Goal: Information Seeking & Learning: Learn about a topic

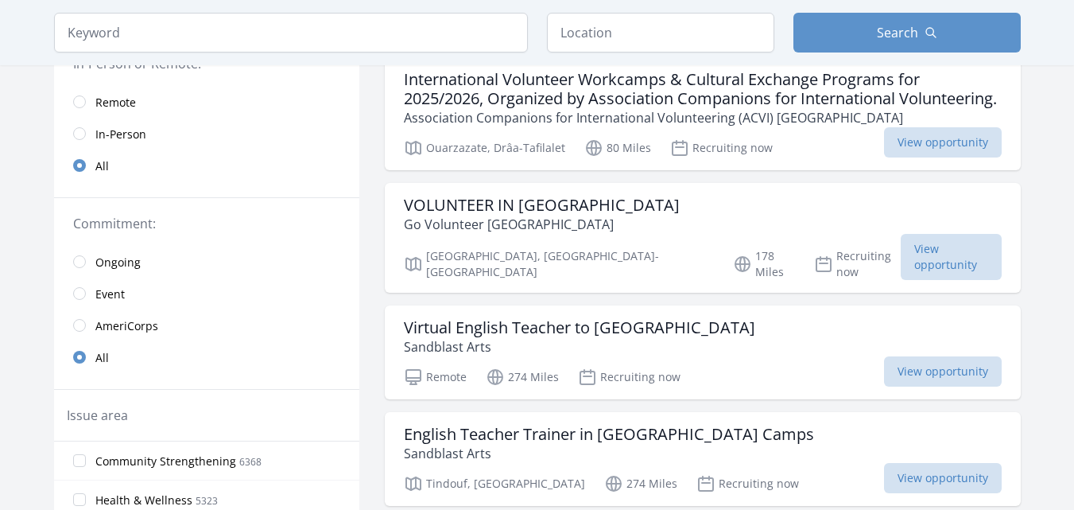
scroll to position [181, 0]
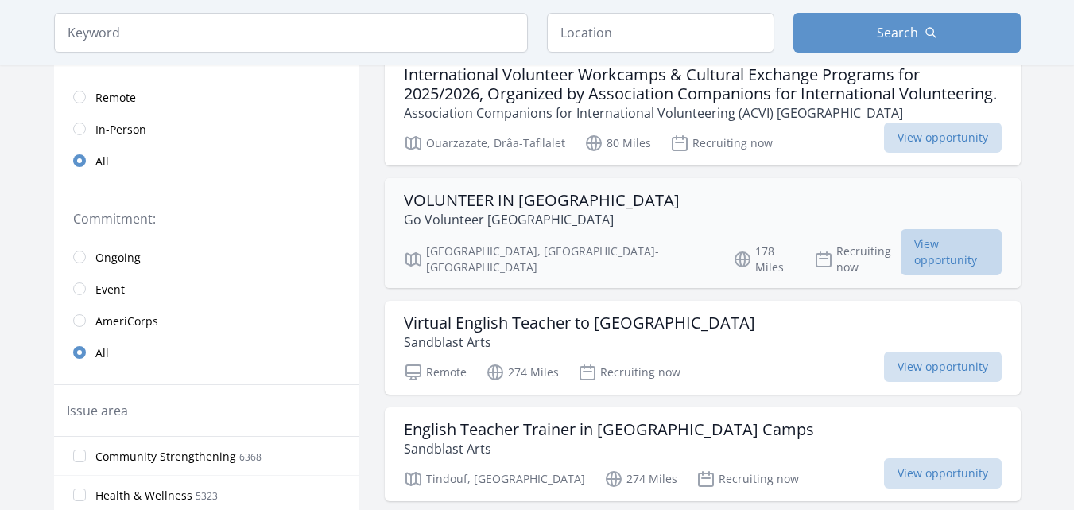
click at [953, 261] on span "View opportunity" at bounding box center [951, 252] width 101 height 46
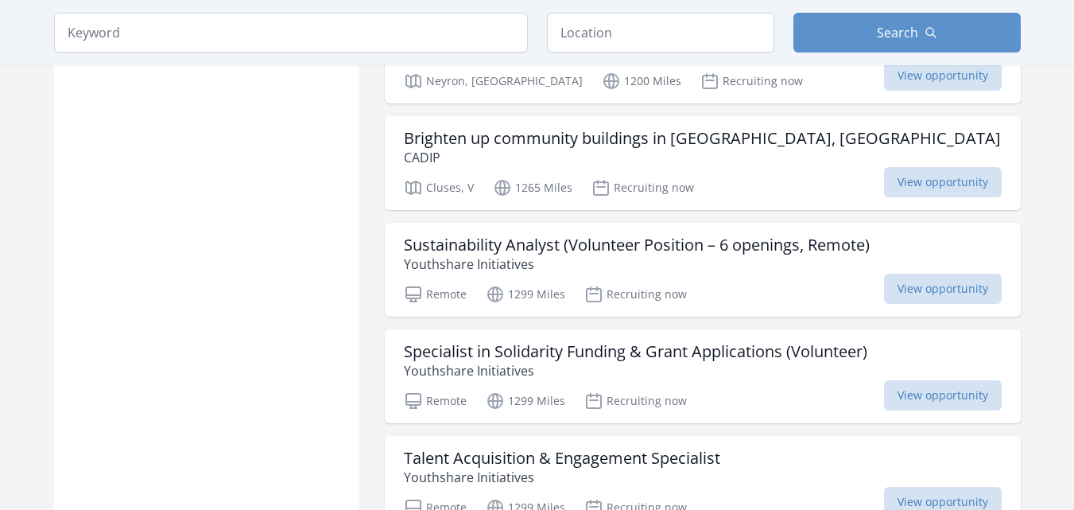
scroll to position [1838, 0]
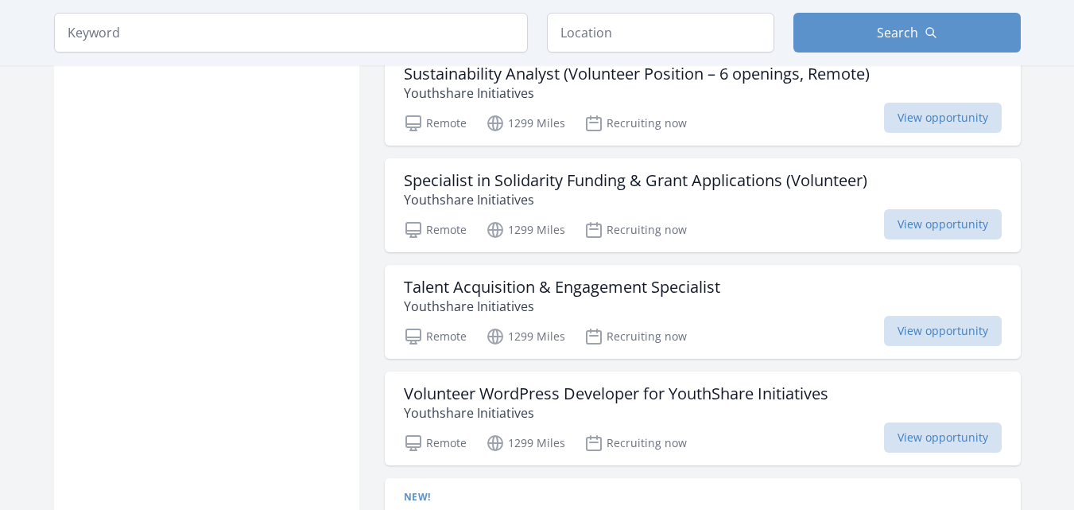
scroll to position [3933, 0]
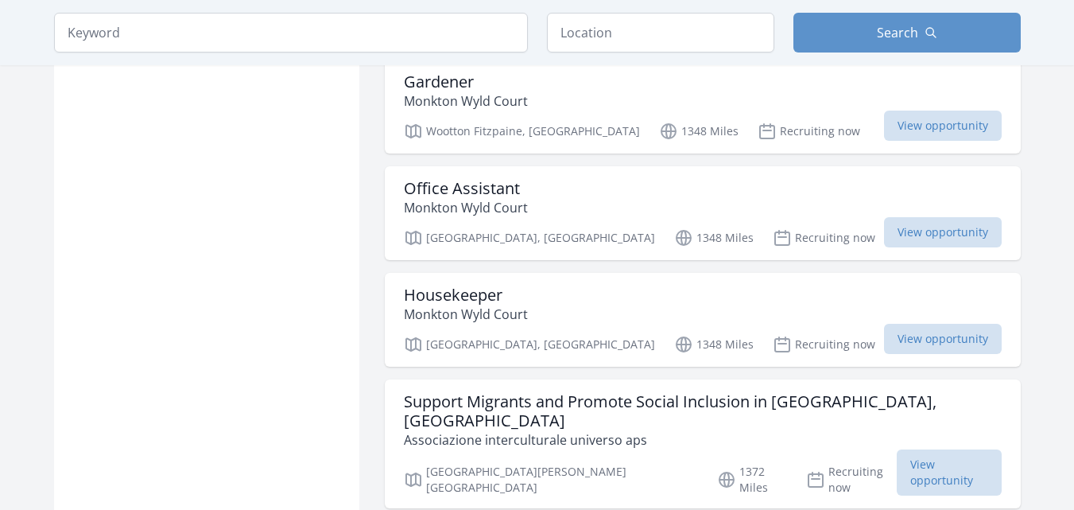
scroll to position [3804, 0]
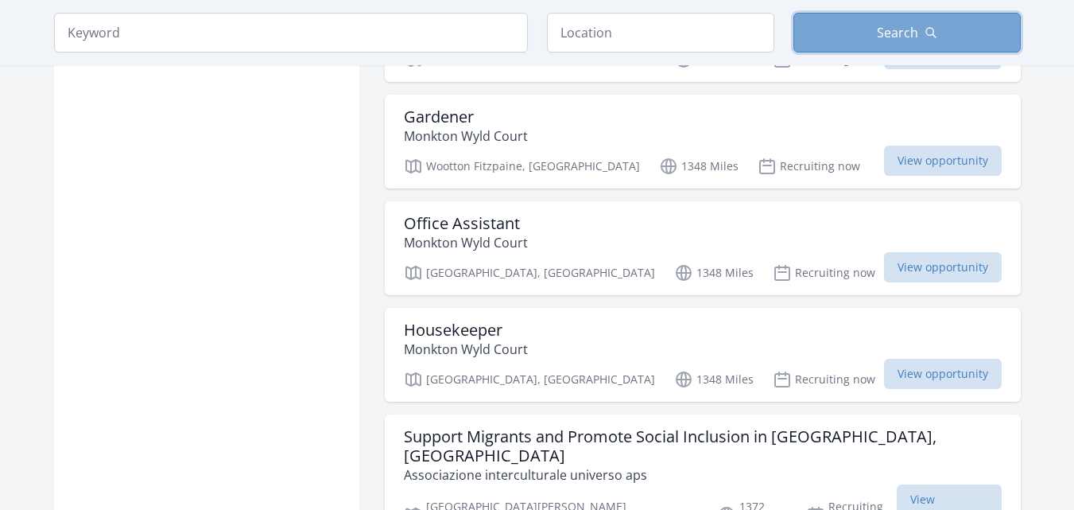
click at [932, 29] on icon "button" at bounding box center [931, 33] width 10 height 10
click at [921, 25] on button "Search" at bounding box center [907, 33] width 227 height 40
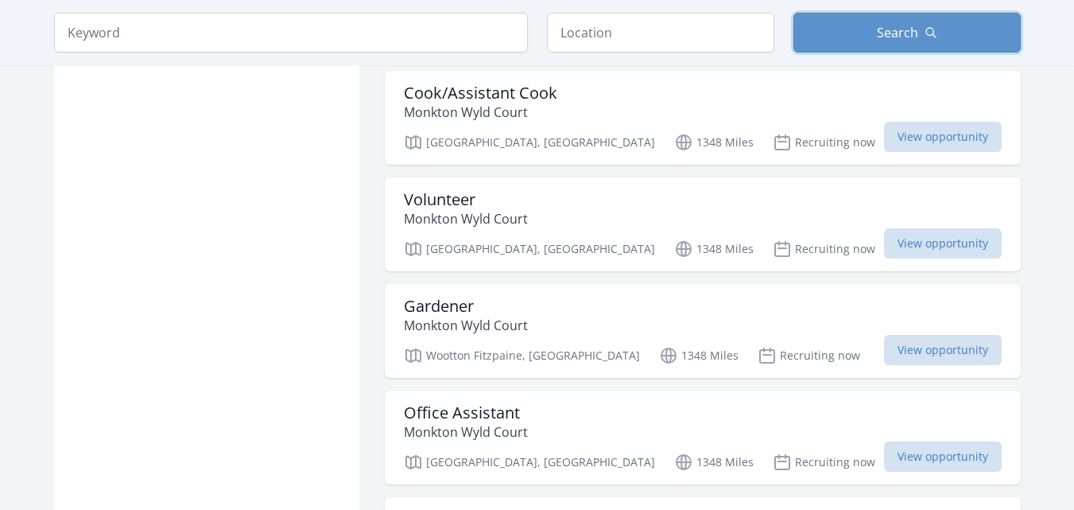
scroll to position [3627, 0]
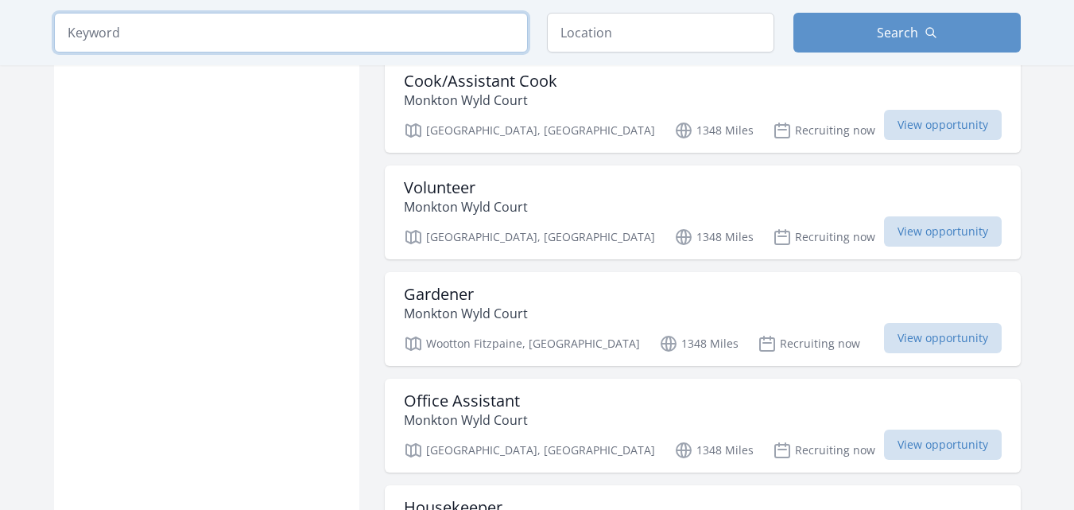
click at [333, 25] on input "search" at bounding box center [291, 33] width 474 height 40
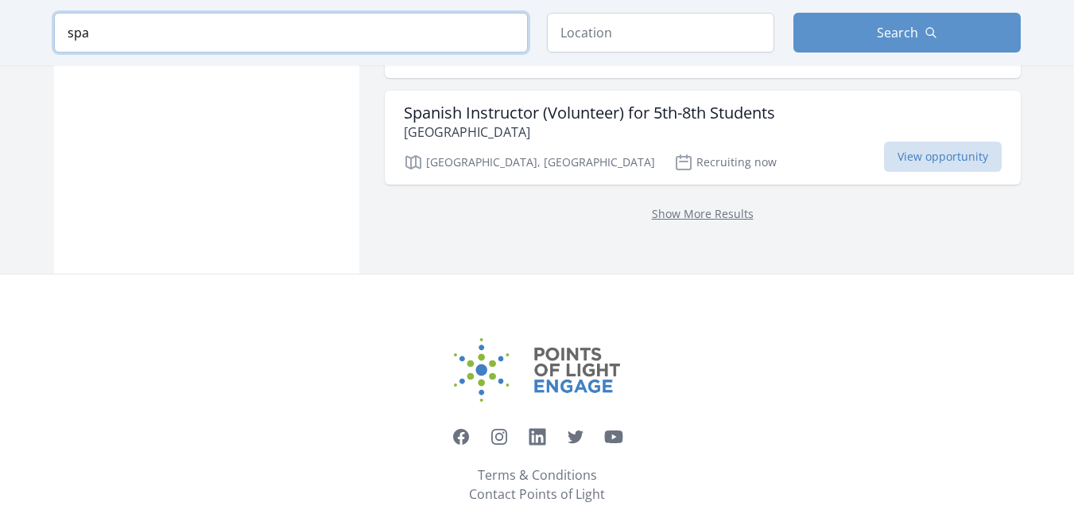
scroll to position [3627, 0]
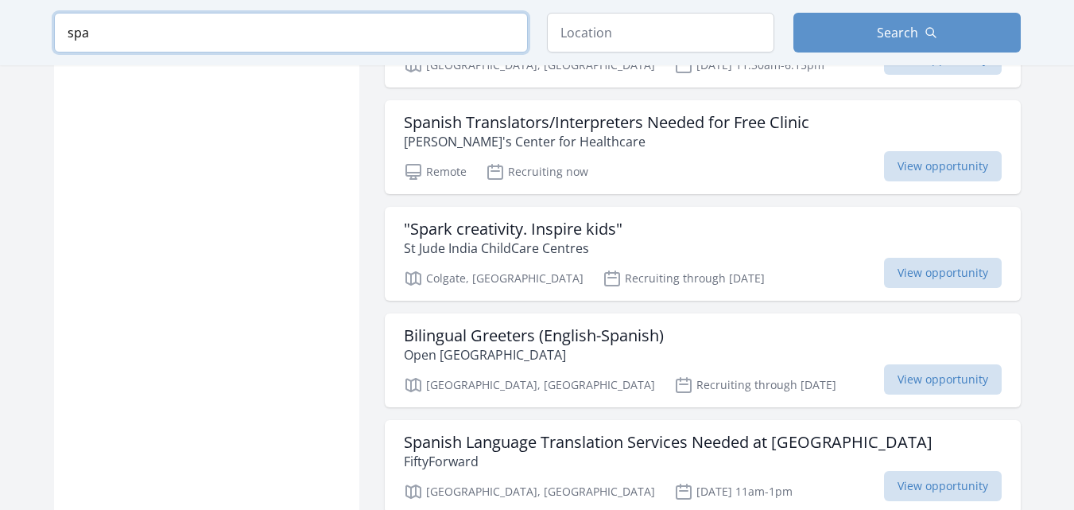
scroll to position [2300, 0]
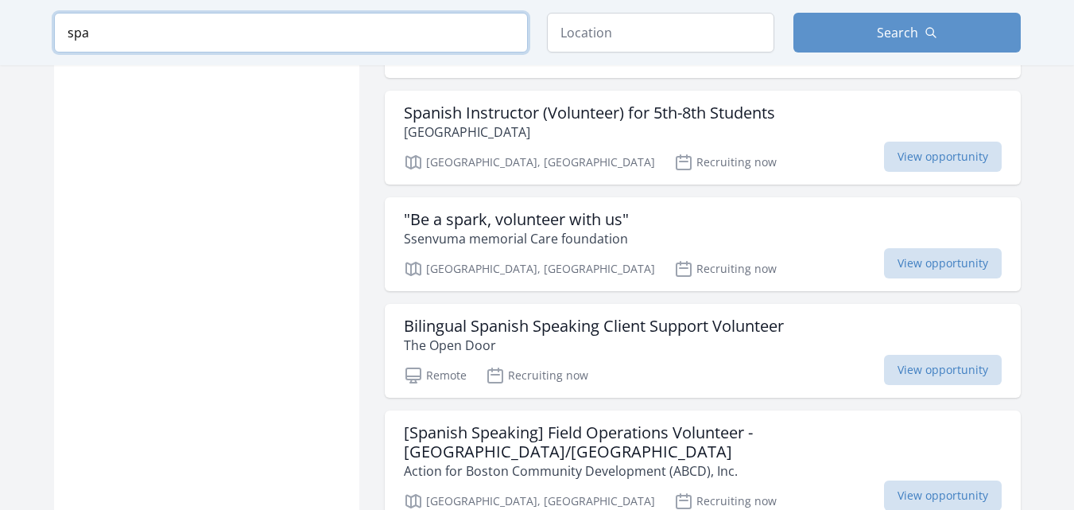
scroll to position [3627, 0]
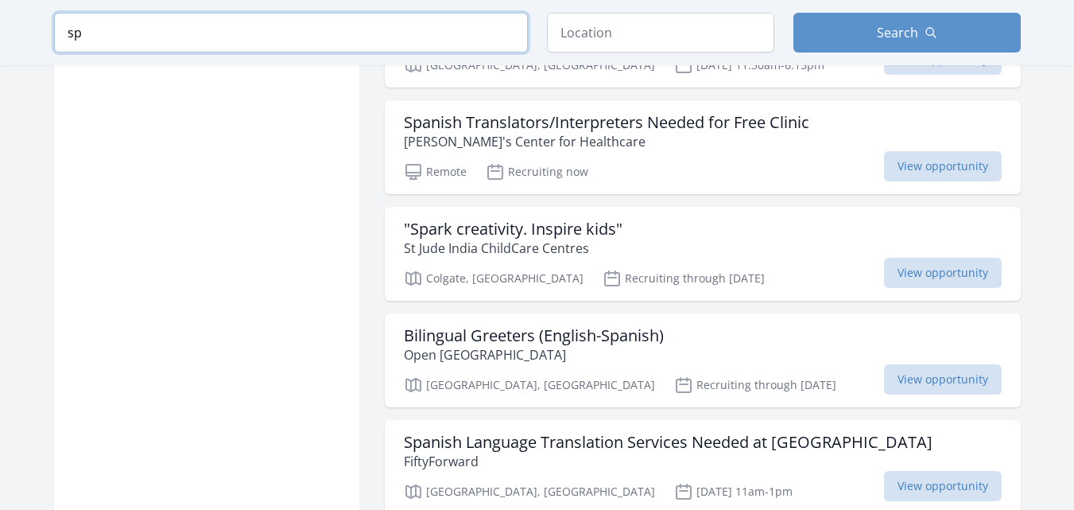
type input "s"
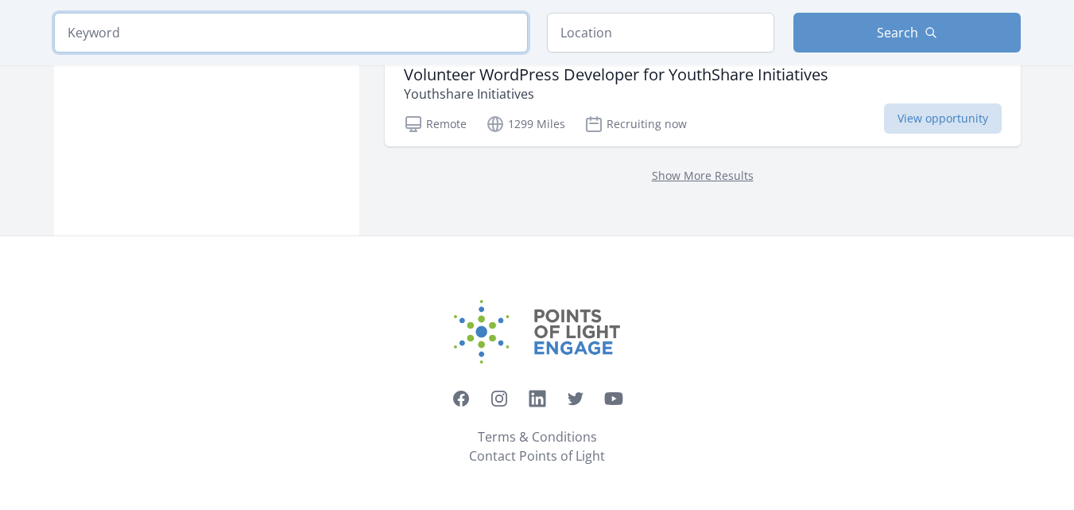
scroll to position [2291, 0]
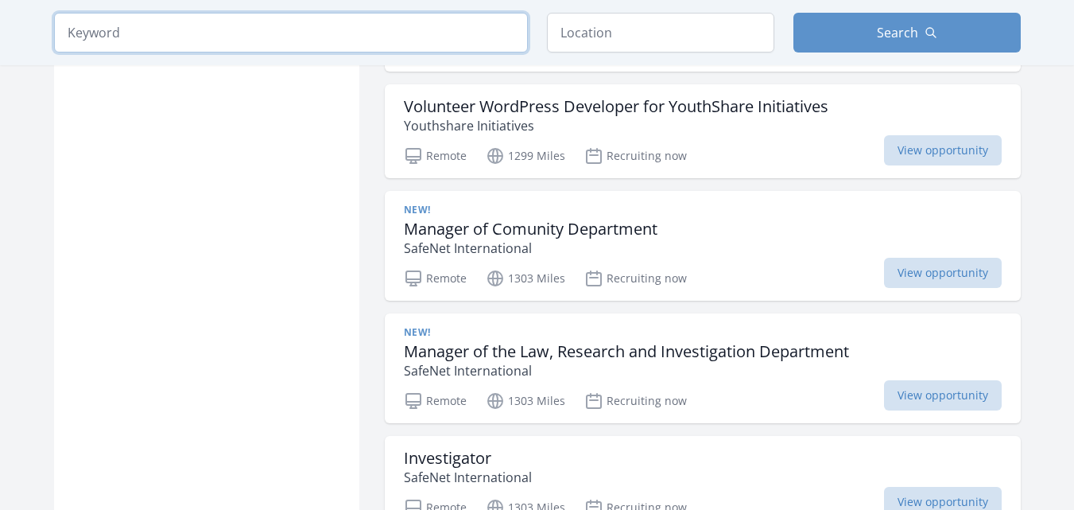
scroll to position [3627, 0]
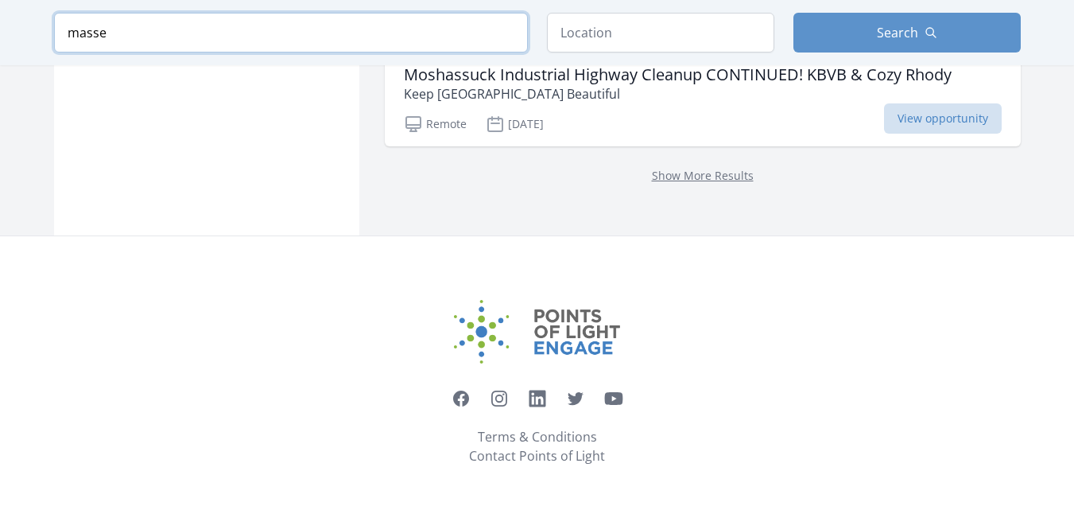
scroll to position [2561, 0]
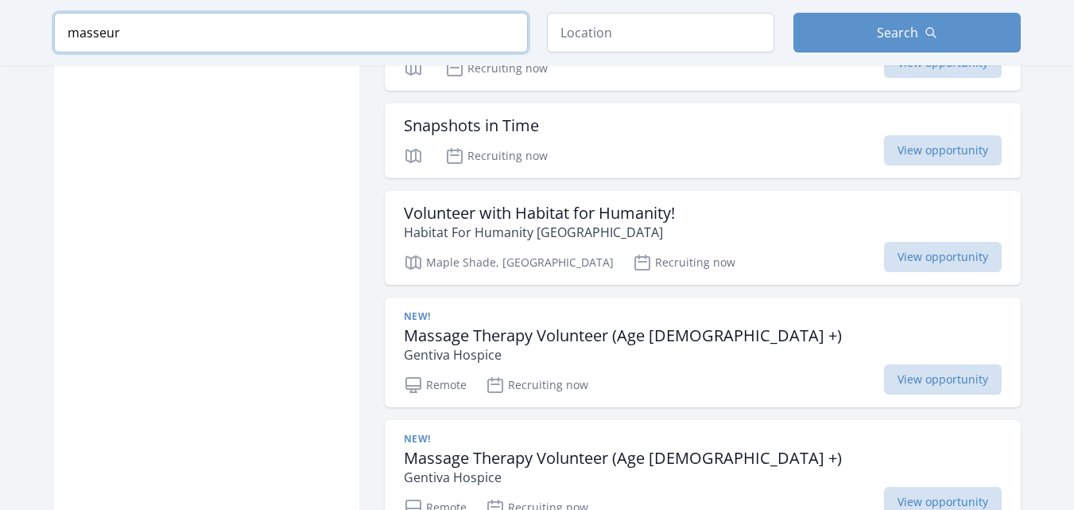
scroll to position [3627, 0]
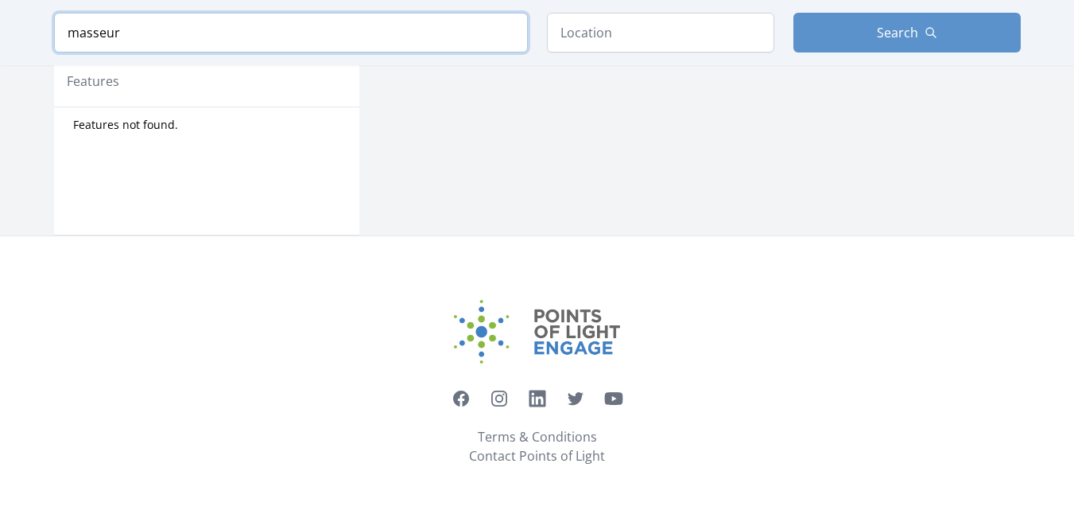
scroll to position [729, 0]
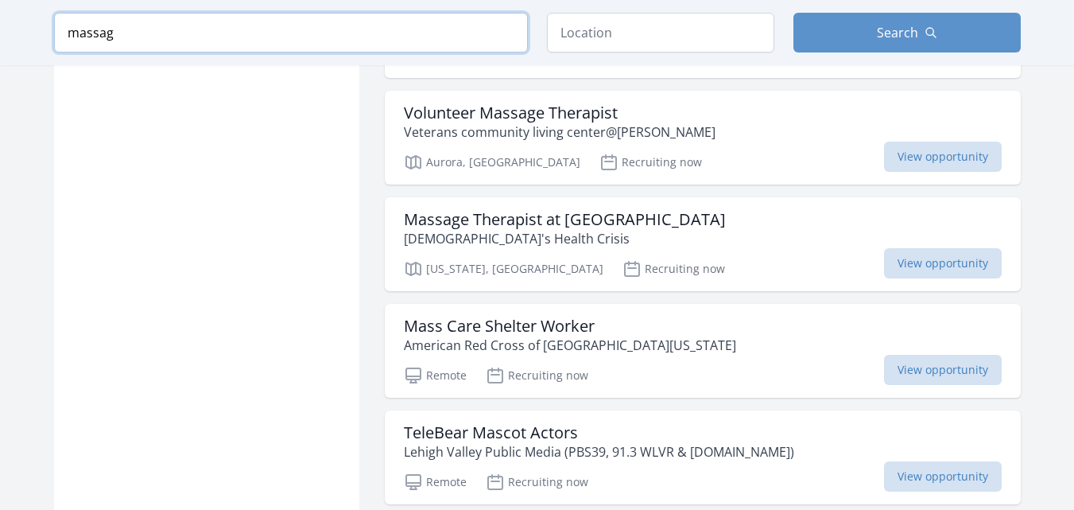
scroll to position [2291, 0]
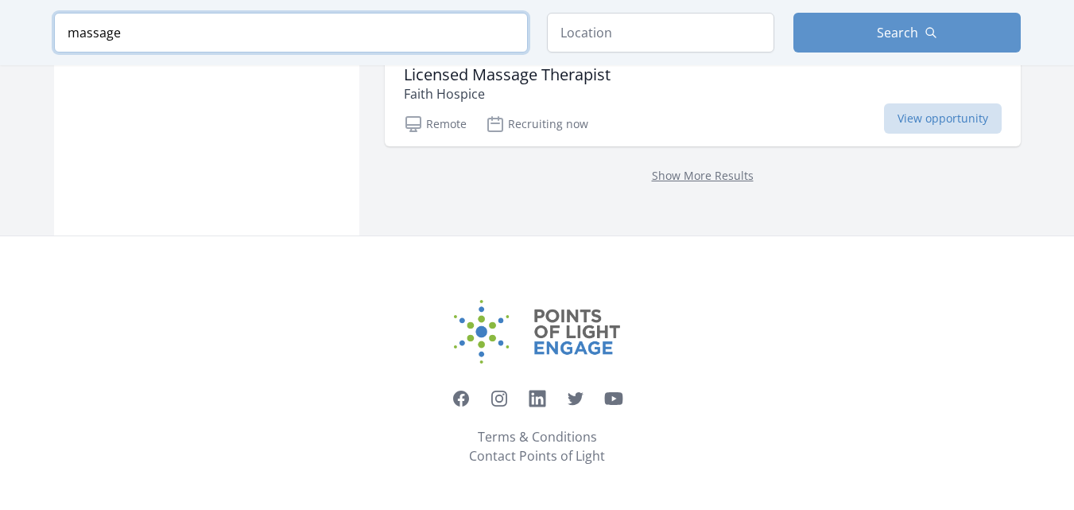
scroll to position [2272, 0]
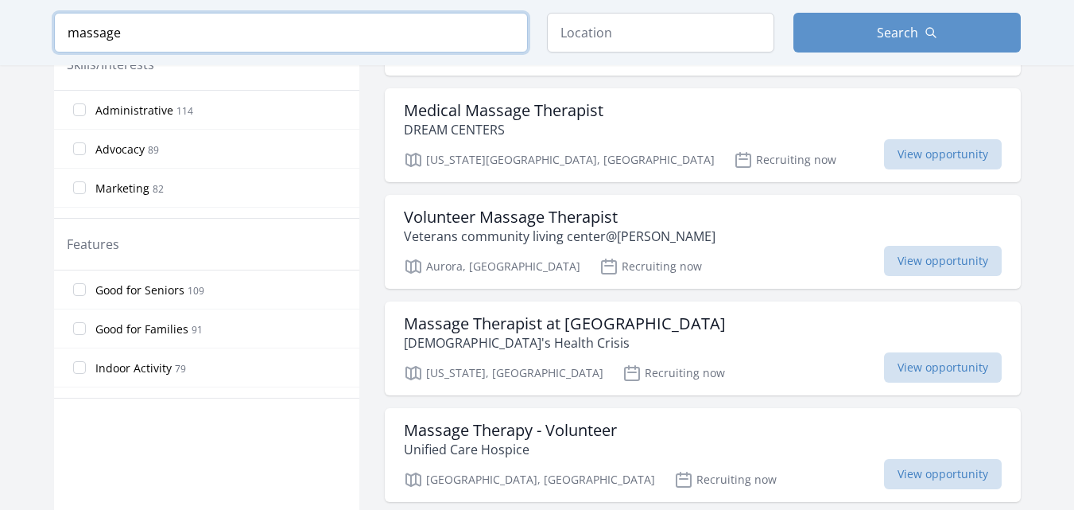
scroll to position [734, 0]
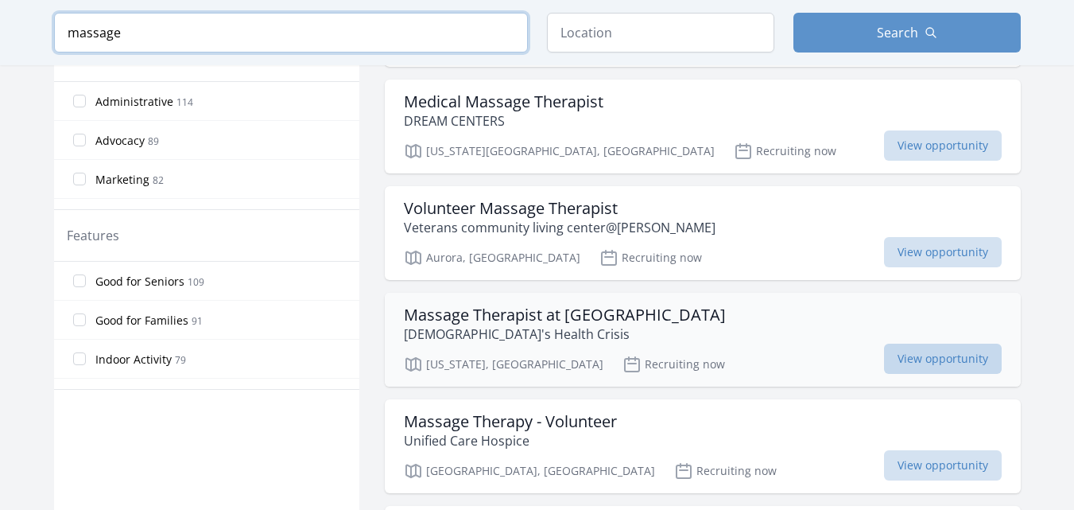
type input "massage"
click at [941, 352] on span "View opportunity" at bounding box center [943, 359] width 118 height 30
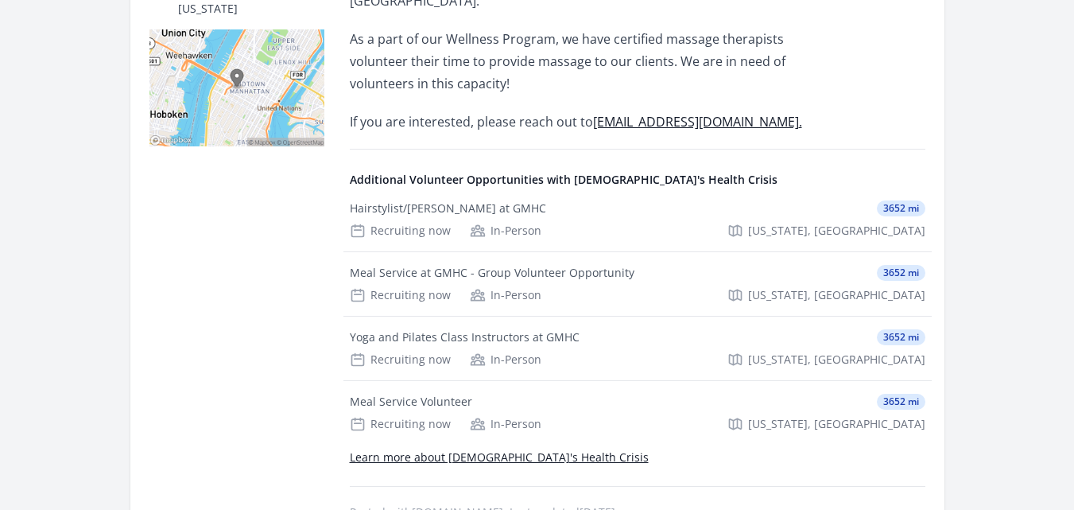
scroll to position [427, 0]
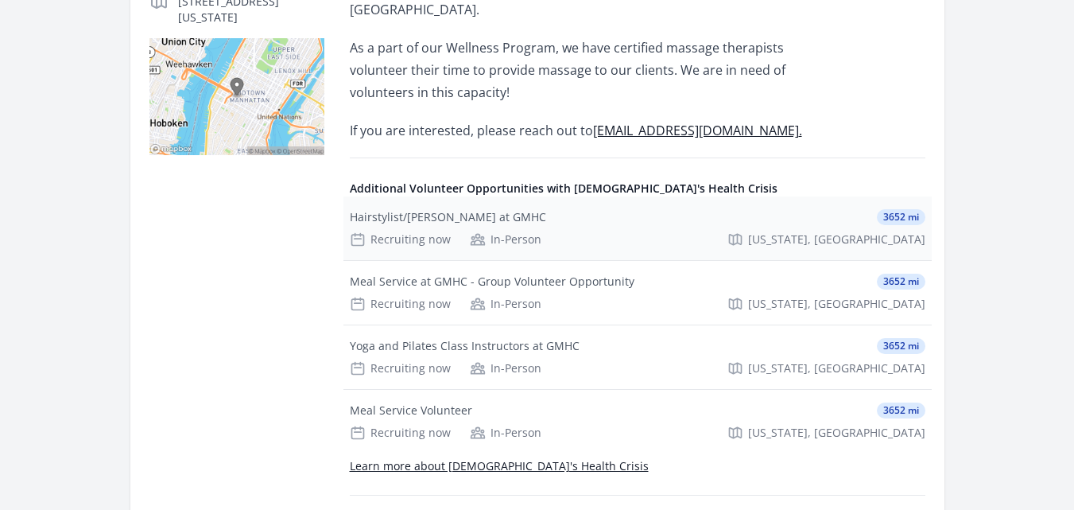
click at [390, 231] on div "Recruiting now" at bounding box center [400, 239] width 101 height 16
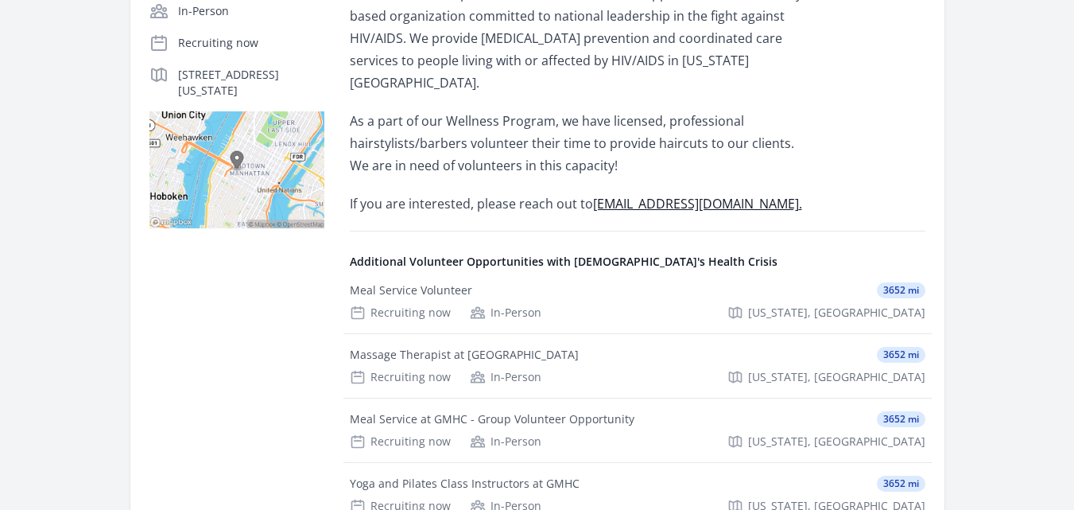
scroll to position [387, 0]
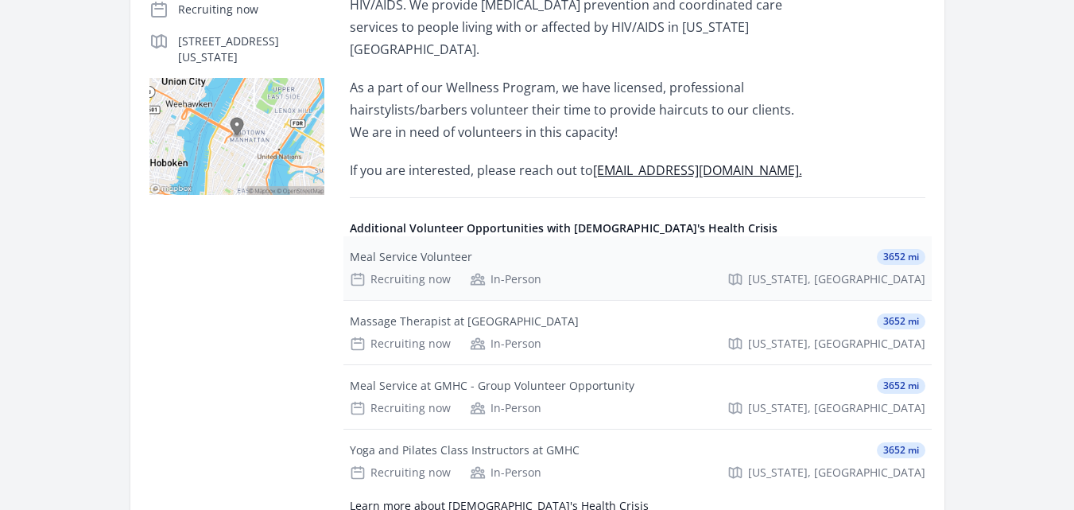
click at [419, 271] on div "Recruiting now" at bounding box center [400, 279] width 101 height 16
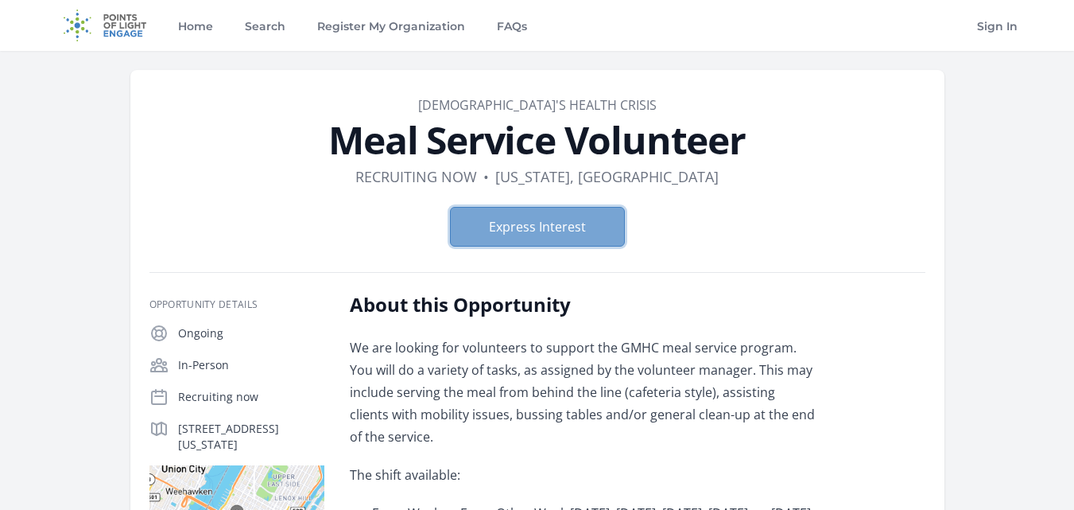
click at [525, 234] on button "Express Interest" at bounding box center [537, 227] width 175 height 40
